Goal: Check status

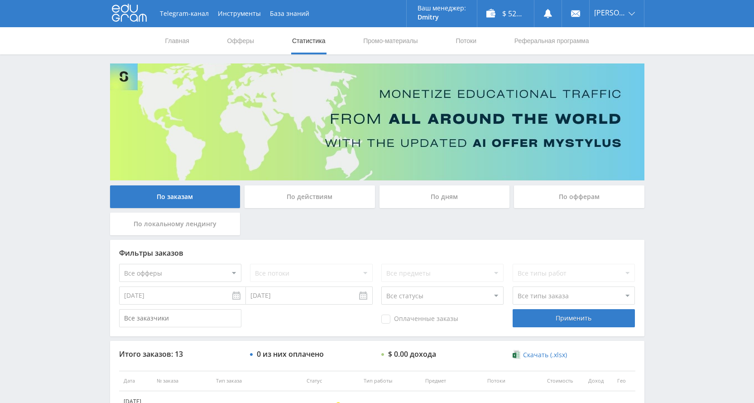
scroll to position [91, 0]
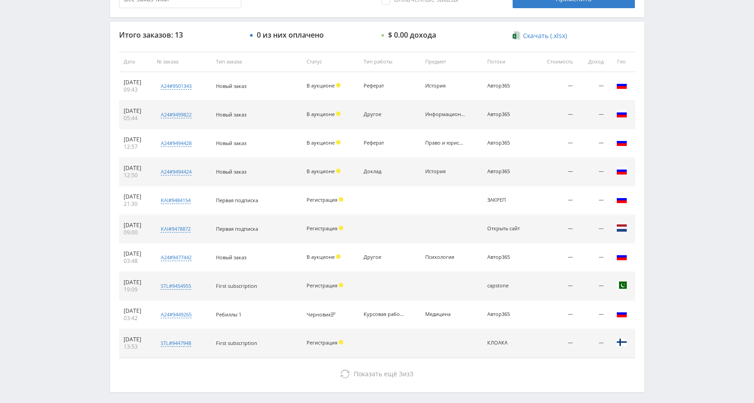
scroll to position [358, 0]
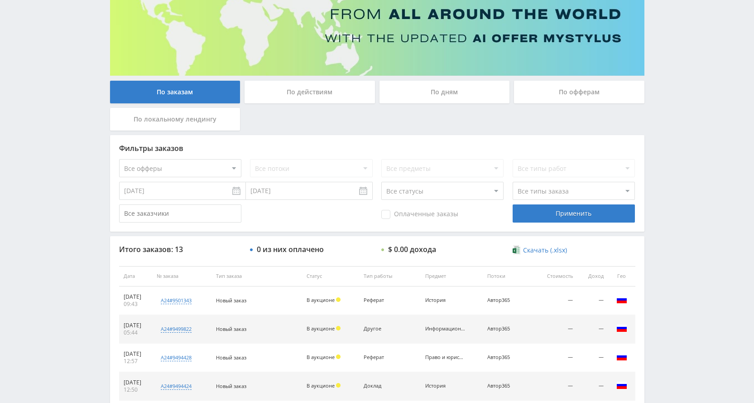
scroll to position [151, 0]
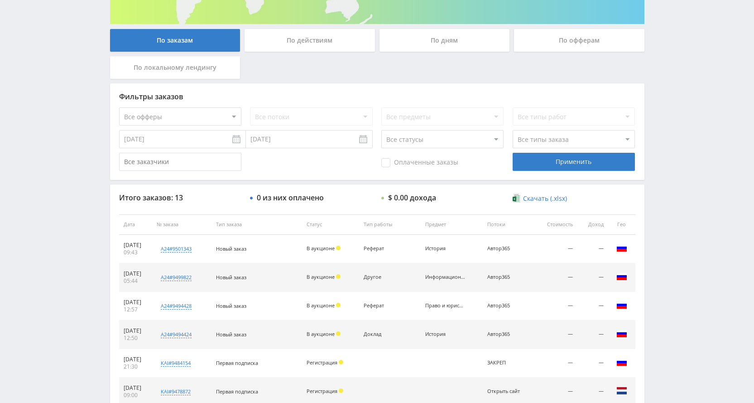
scroll to position [242, 0]
